Goal: Task Accomplishment & Management: Use online tool/utility

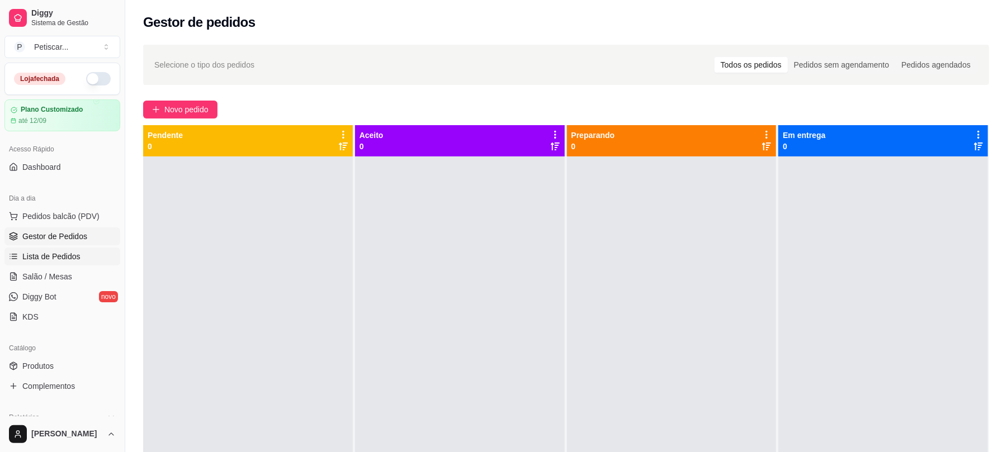
click at [41, 248] on link "Lista de Pedidos" at bounding box center [62, 257] width 116 height 18
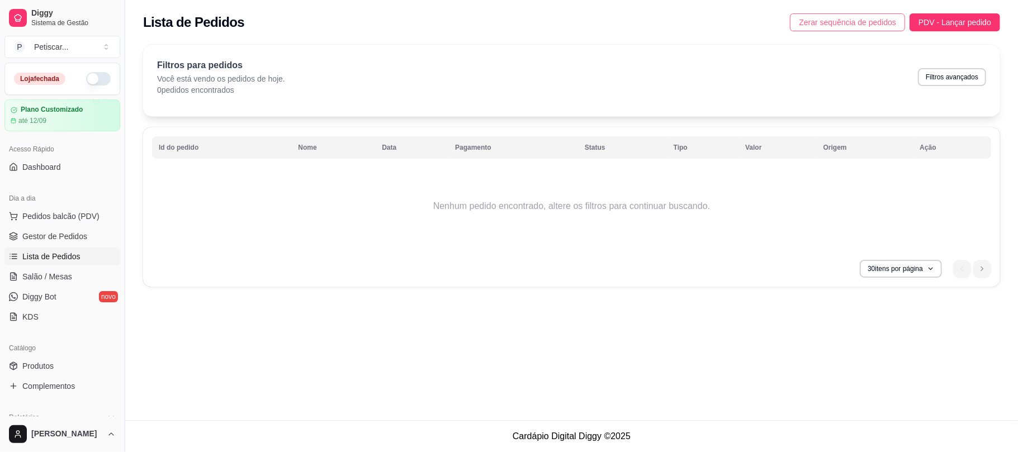
click at [841, 20] on span "Zerar sequência de pedidos" at bounding box center [847, 22] width 97 height 12
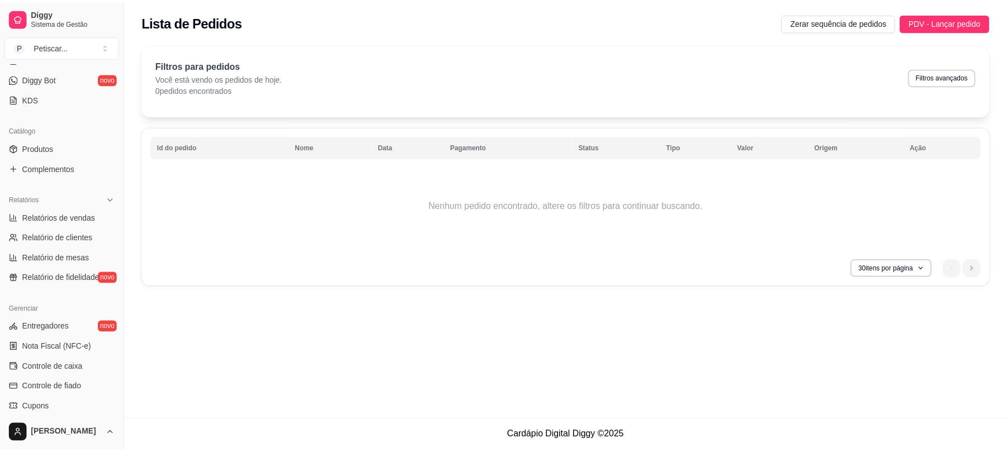
scroll to position [228, 0]
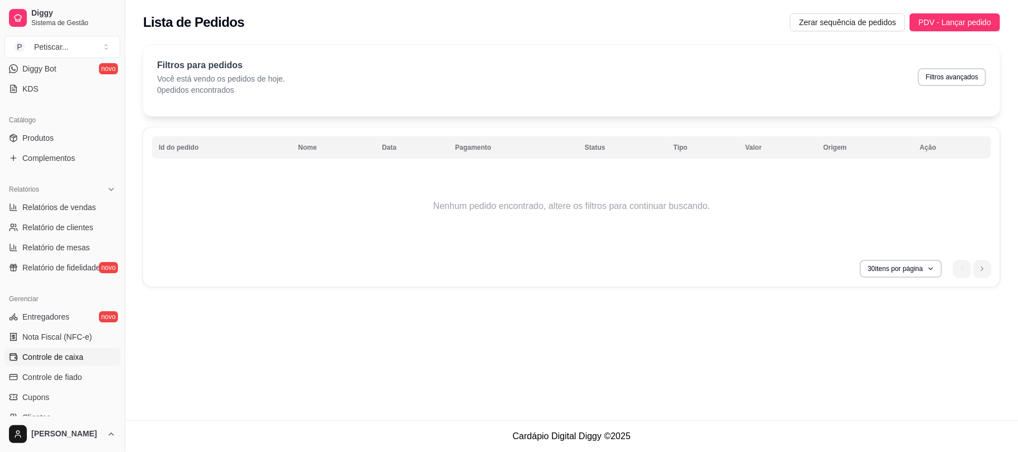
click at [74, 361] on span "Controle de caixa" at bounding box center [52, 357] width 61 height 11
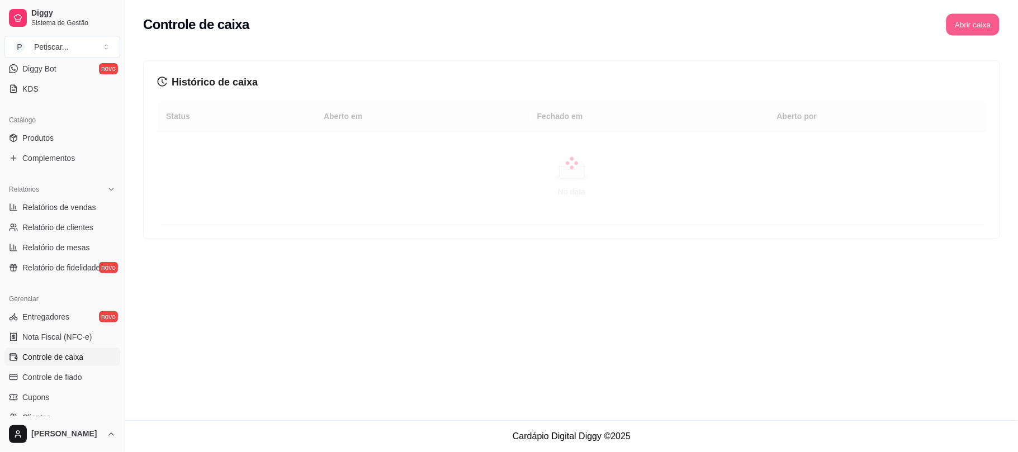
click at [975, 19] on button "Abrir caixa" at bounding box center [972, 25] width 53 height 22
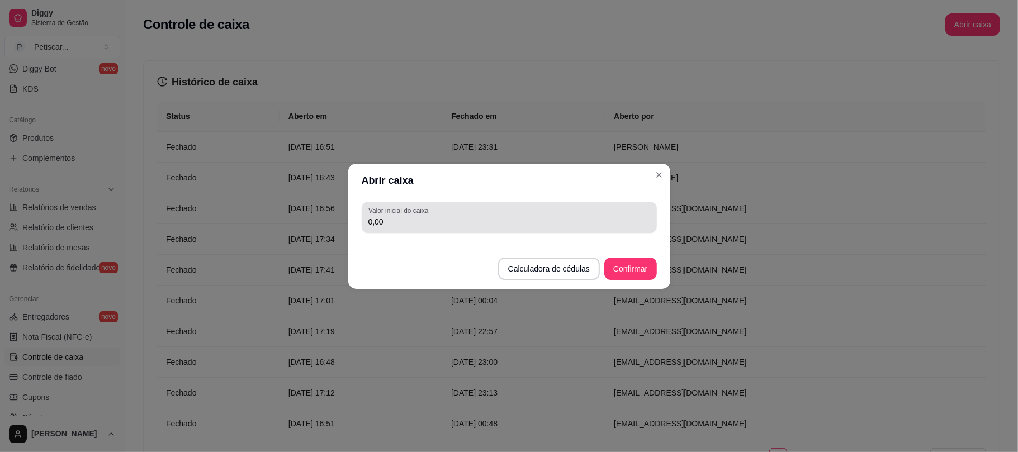
click at [606, 215] on div "0,00" at bounding box center [509, 217] width 282 height 22
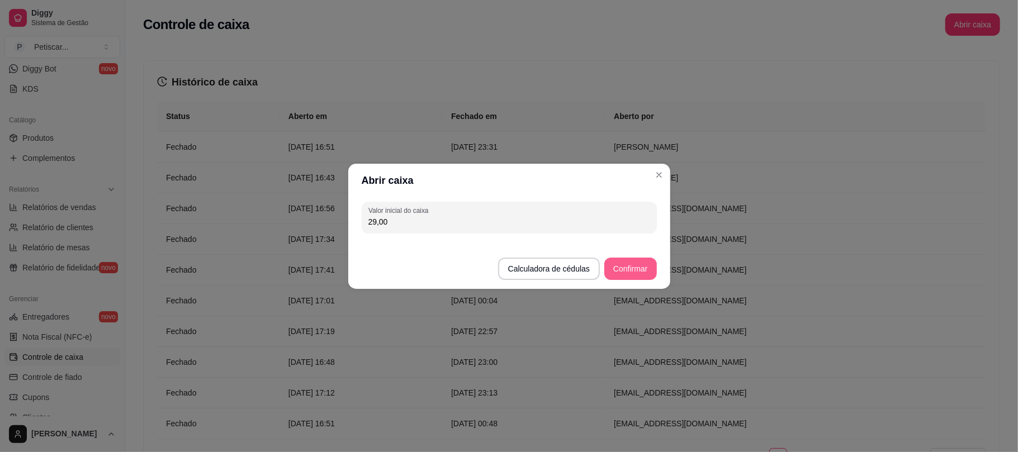
type input "29,00"
click at [638, 269] on button "Confirmar" at bounding box center [630, 269] width 51 height 22
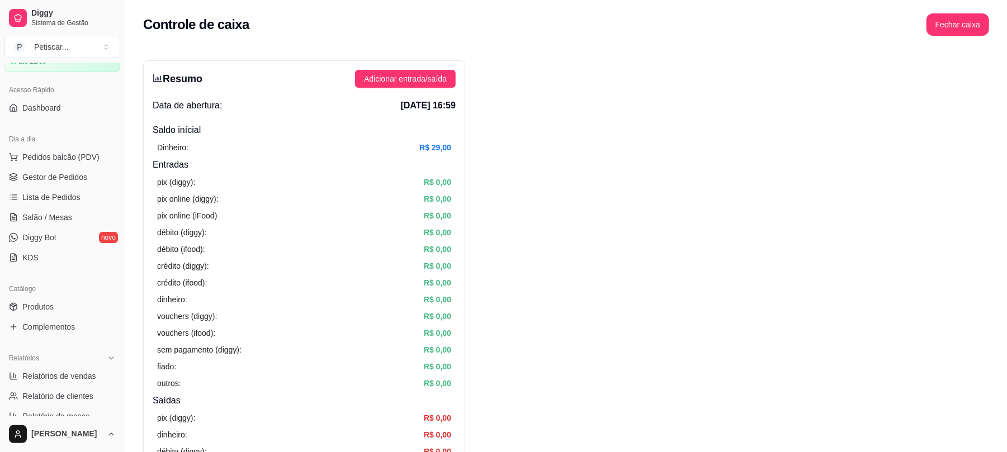
scroll to position [56, 0]
click at [36, 183] on span "Gestor de Pedidos" at bounding box center [54, 180] width 65 height 11
